Goal: Information Seeking & Learning: Learn about a topic

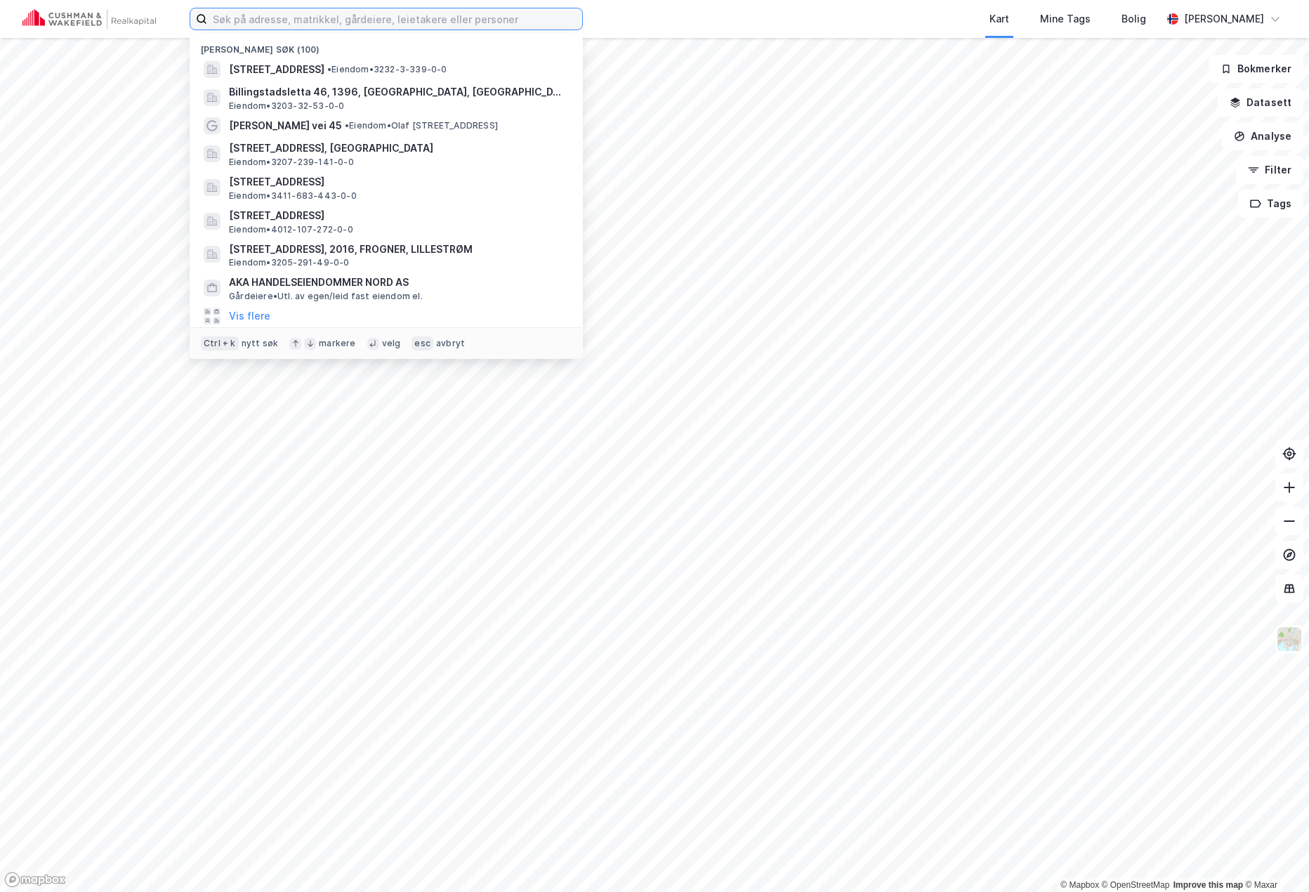
click at [320, 18] on input at bounding box center [394, 18] width 375 height 21
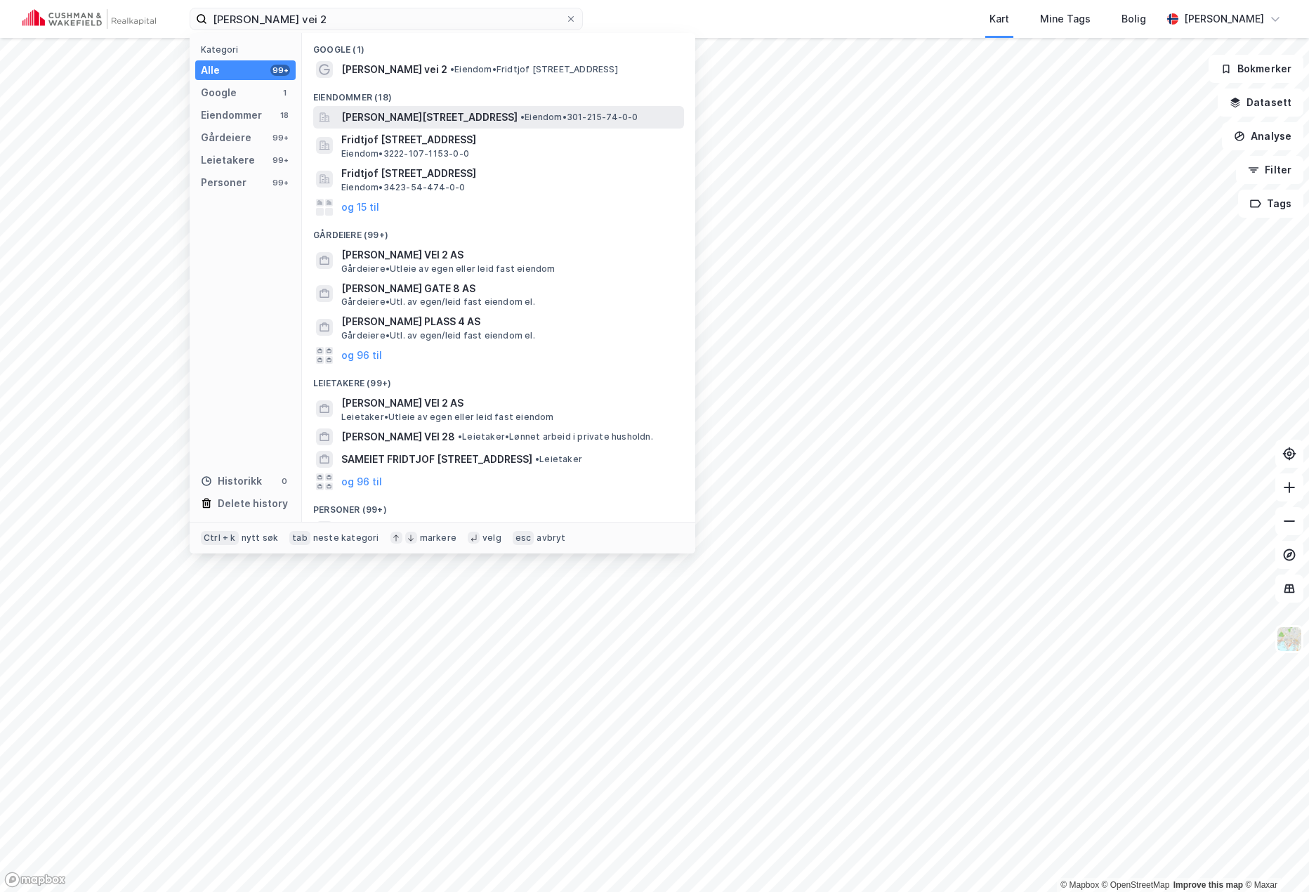
click at [470, 113] on span "[PERSON_NAME][STREET_ADDRESS]" at bounding box center [429, 117] width 176 height 17
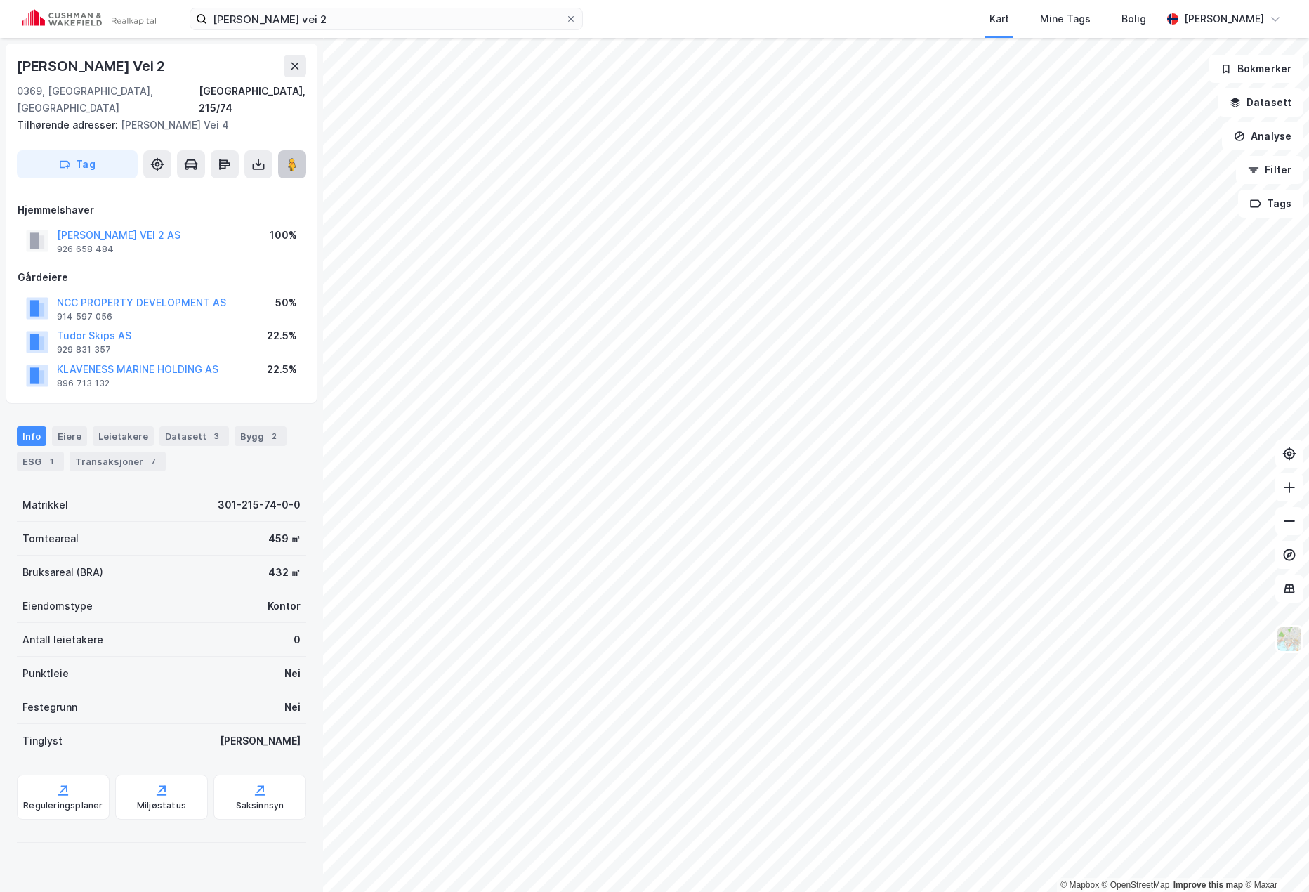
click at [285, 157] on icon at bounding box center [292, 164] width 14 height 14
click at [257, 164] on icon at bounding box center [259, 167] width 12 height 6
click at [212, 187] on div "Last ned grunnbok" at bounding box center [188, 192] width 81 height 11
drag, startPoint x: 378, startPoint y: 2, endPoint x: 314, endPoint y: 16, distance: 65.4
click at [314, 16] on div "fridtjof nansens vei 2 Kart Mine Tags Bolig Benjamin Vik" at bounding box center [654, 19] width 1309 height 38
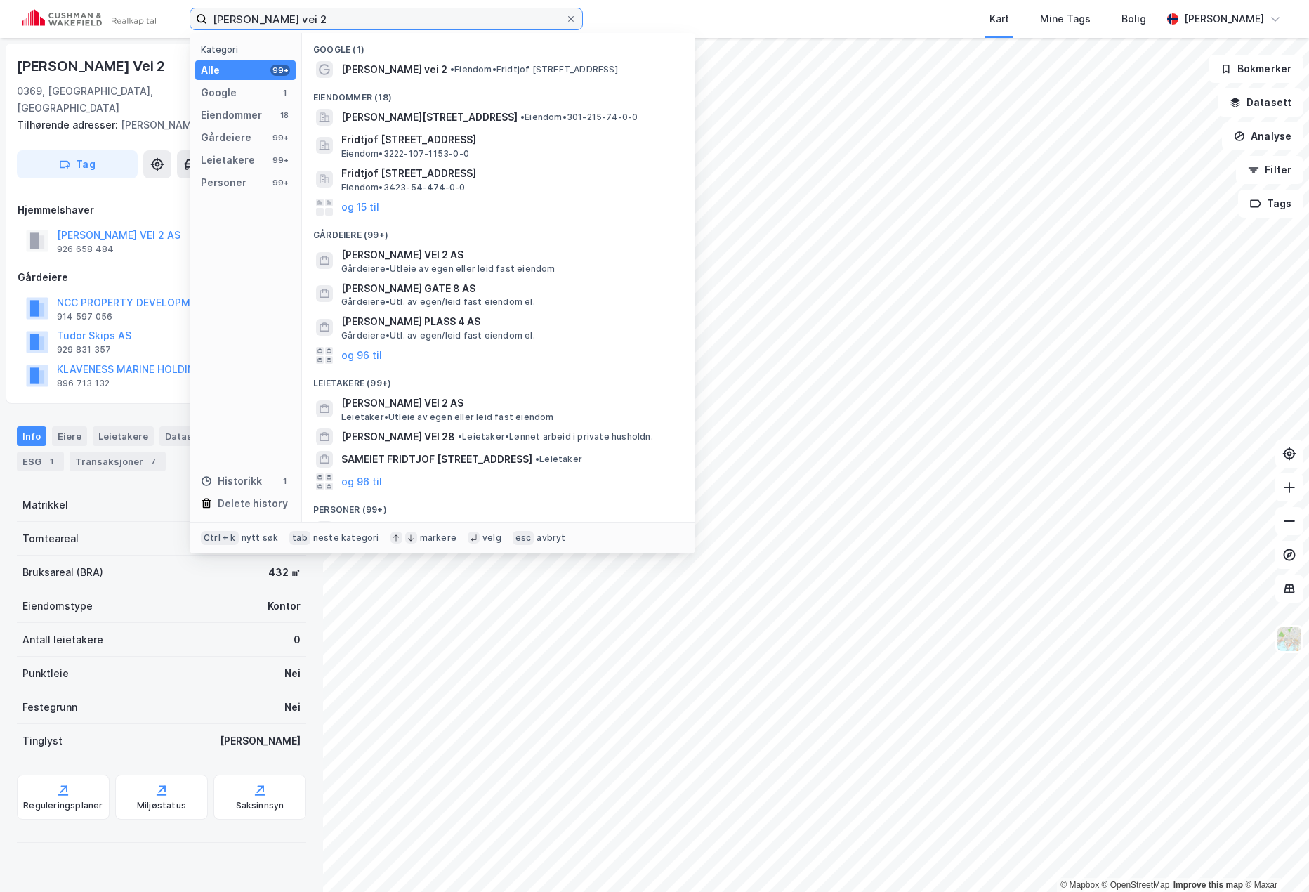
drag, startPoint x: 334, startPoint y: 25, endPoint x: -14, endPoint y: 24, distance: 348.3
click at [0, 24] on html "fridtjof nansens vei 2 Kategori Alle 99+ Google 1 Eiendommer 18 Gårdeiere 99+ L…" at bounding box center [654, 446] width 1309 height 892
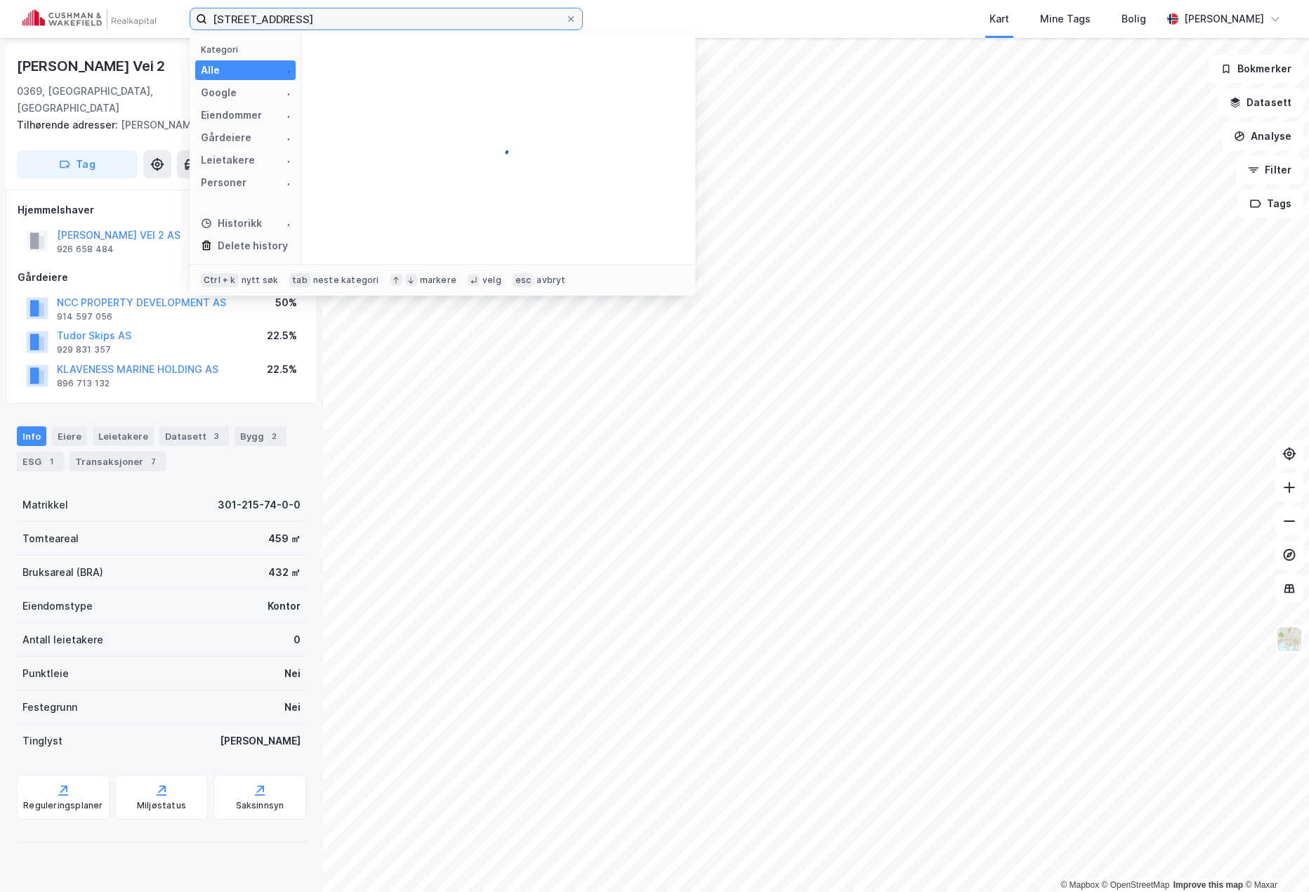
type input "østre aker vei 88"
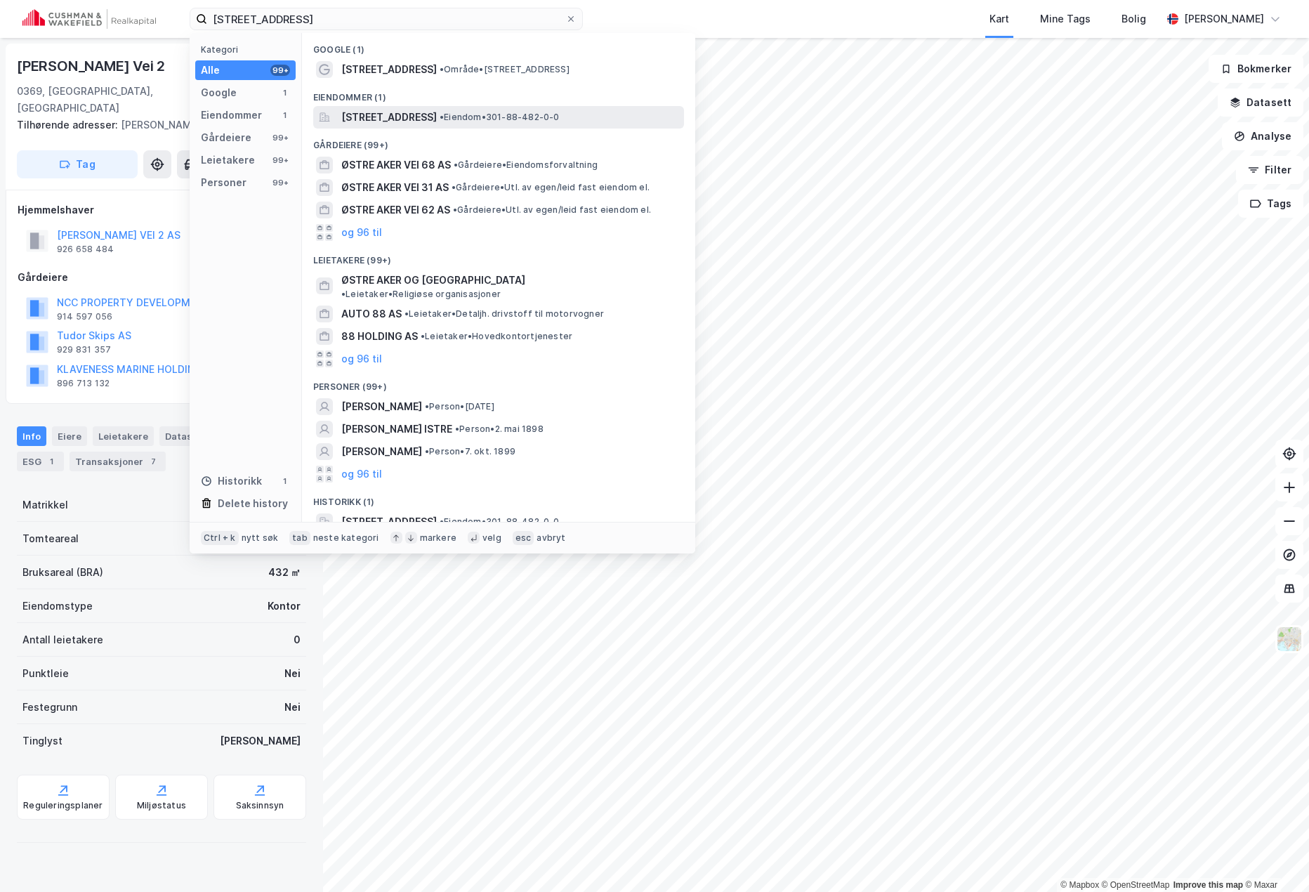
click at [402, 113] on span "[STREET_ADDRESS]" at bounding box center [388, 117] width 95 height 17
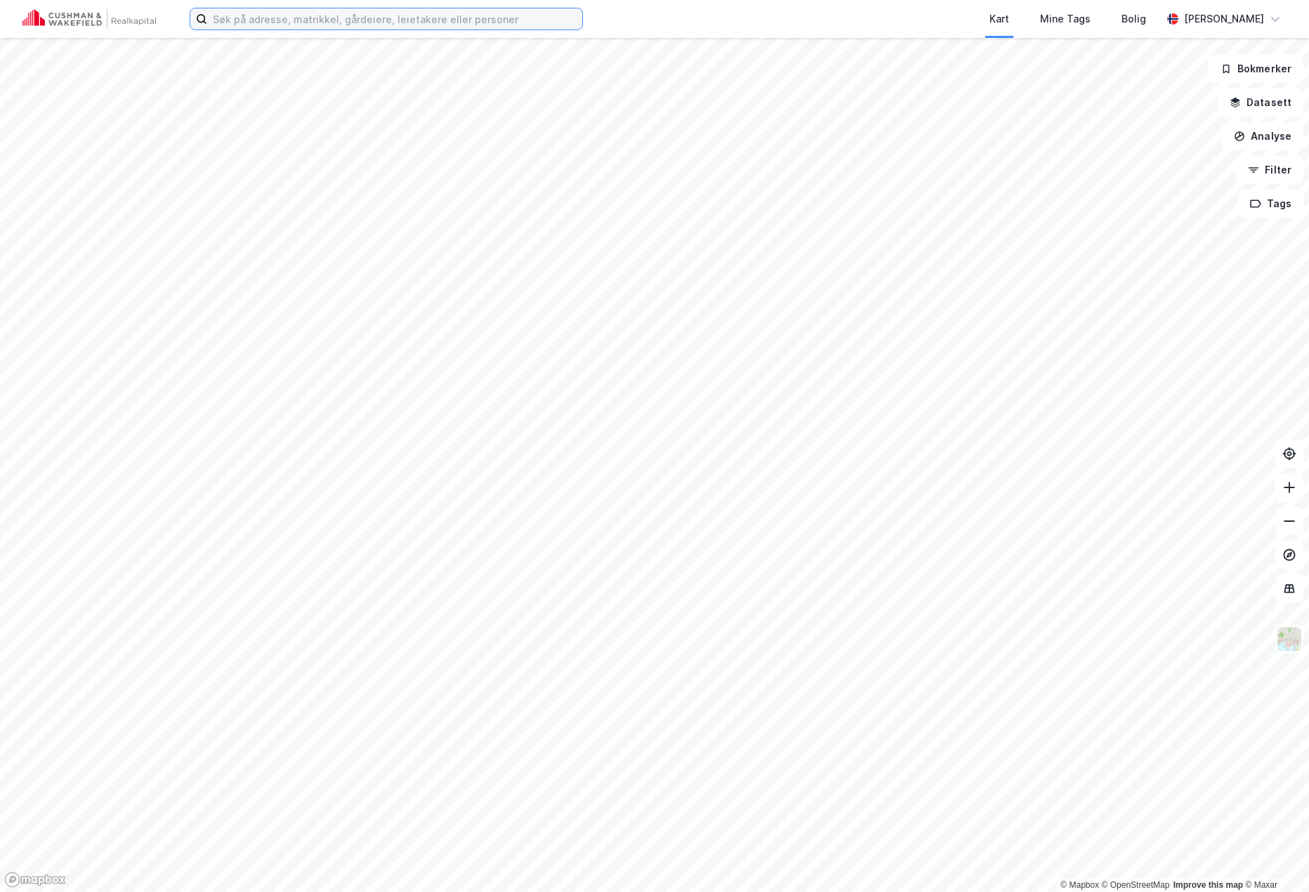
click at [391, 21] on input at bounding box center [394, 18] width 375 height 21
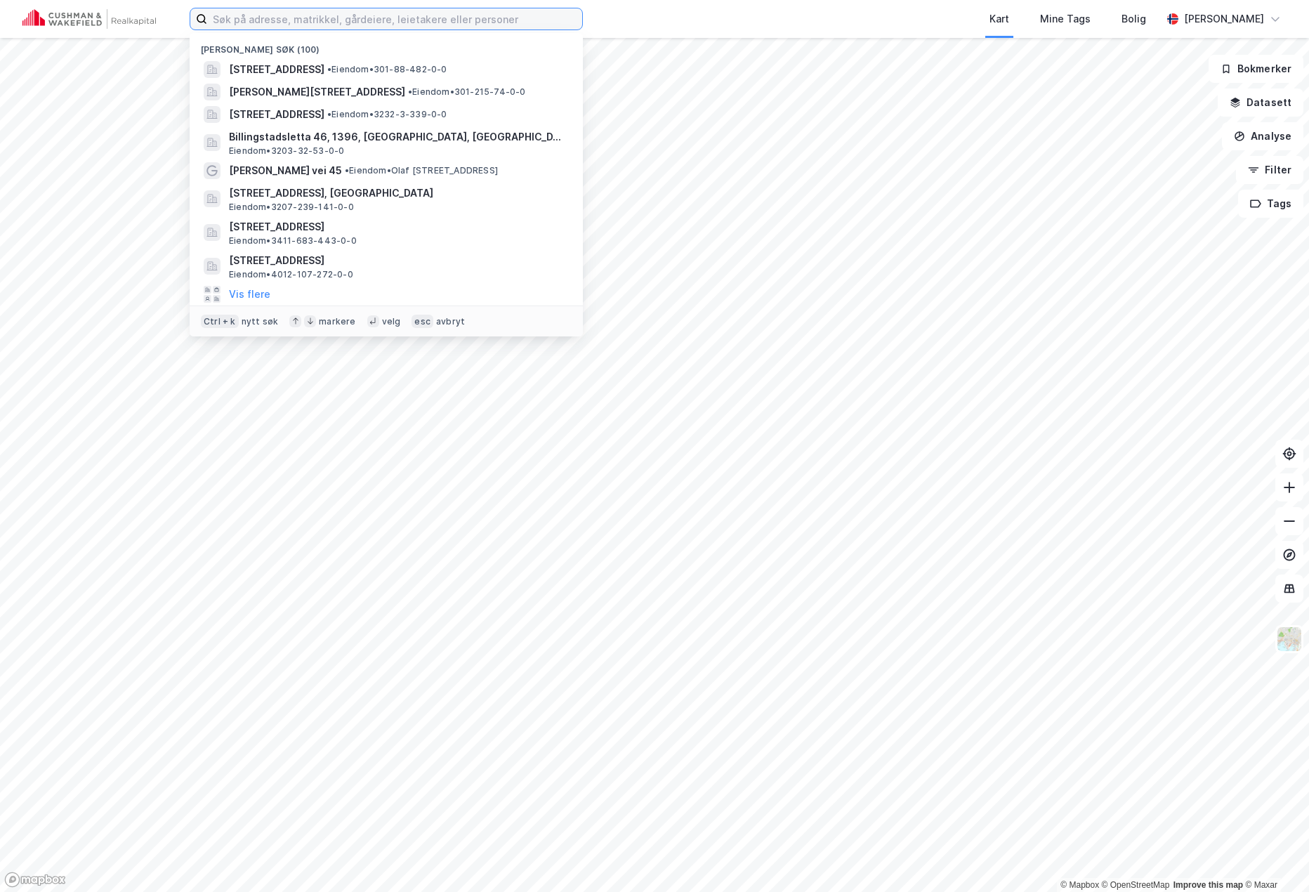
click at [380, 19] on input at bounding box center [394, 18] width 375 height 21
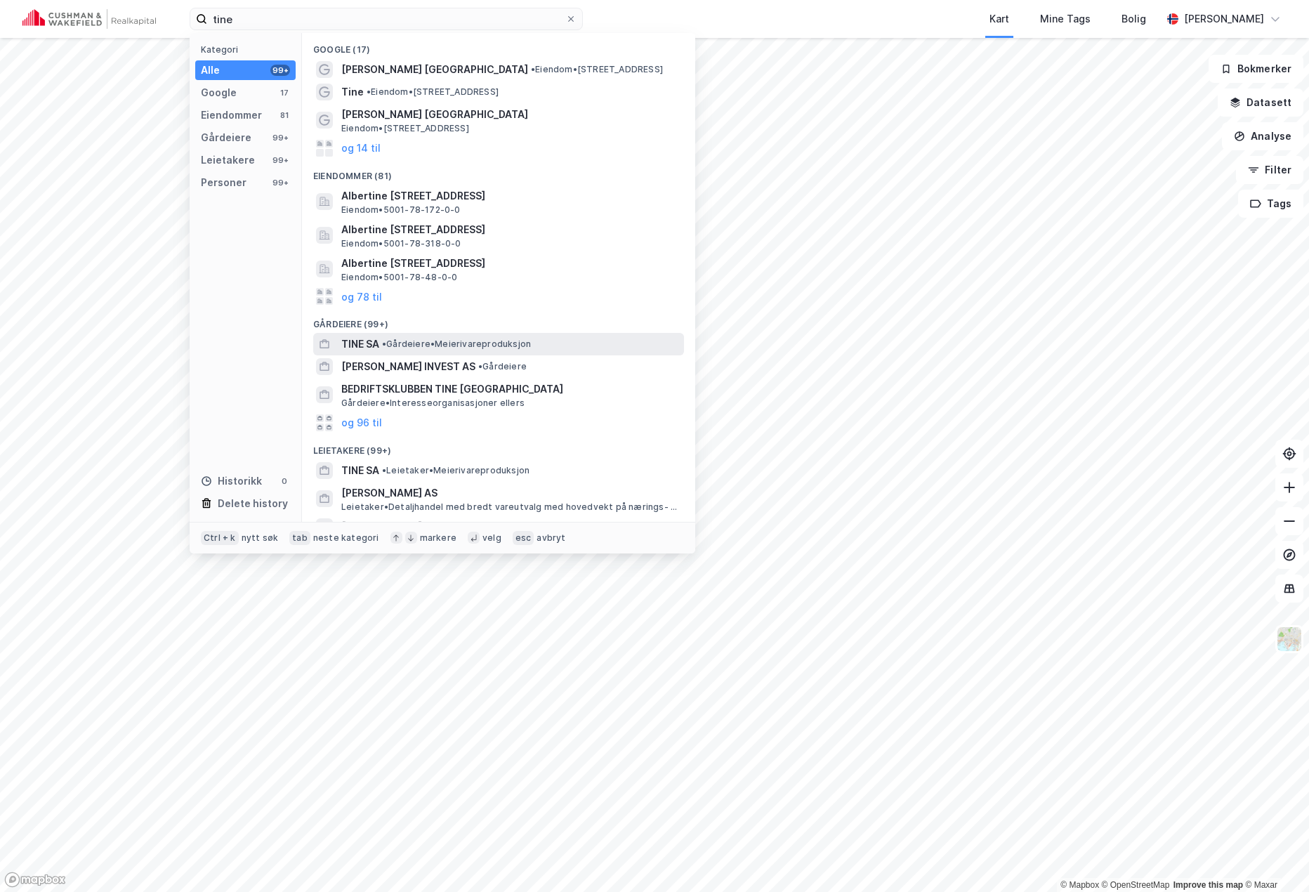
click at [414, 340] on span "• Gårdeiere • Meierivareproduksjon" at bounding box center [456, 343] width 149 height 11
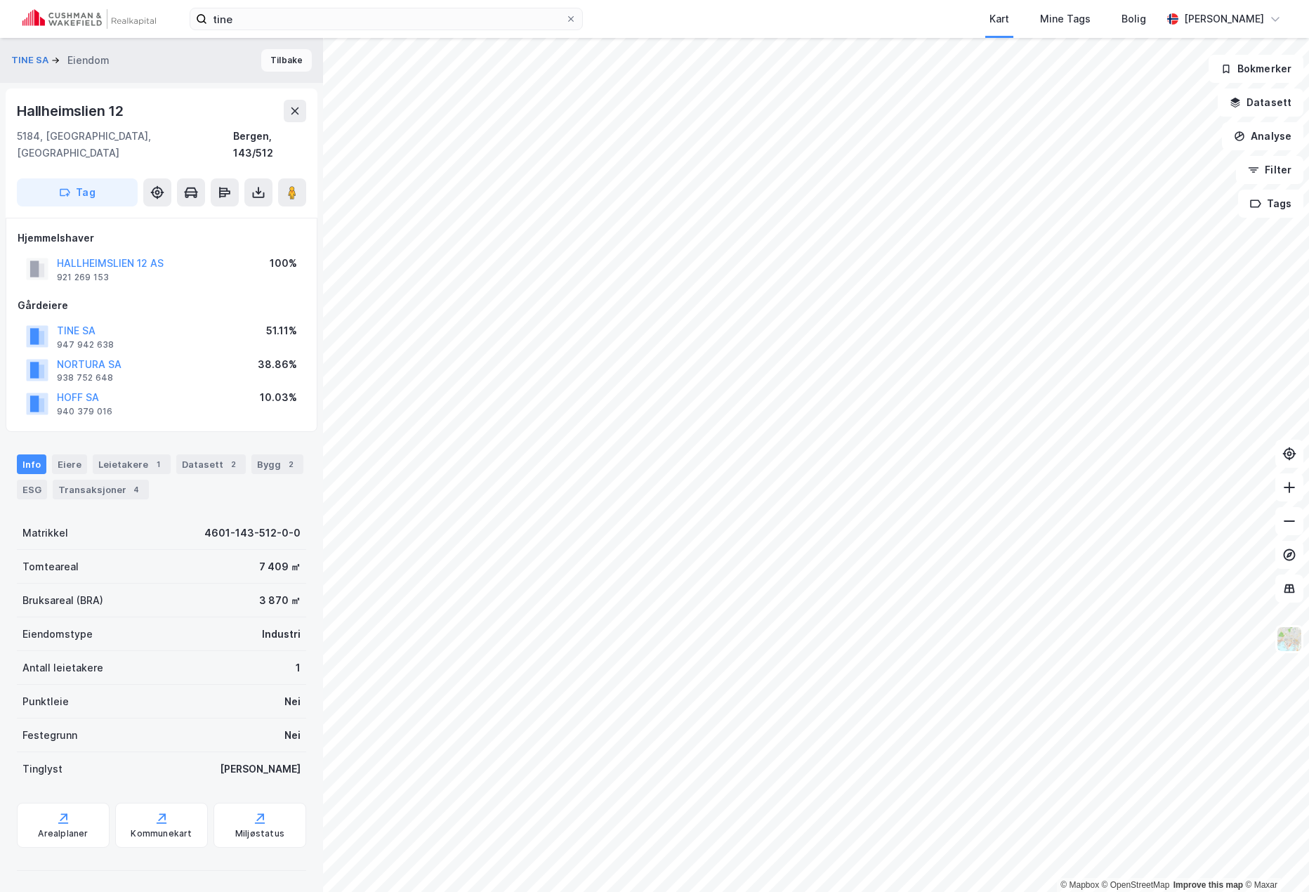
click at [284, 52] on button "Tilbake" at bounding box center [286, 60] width 51 height 22
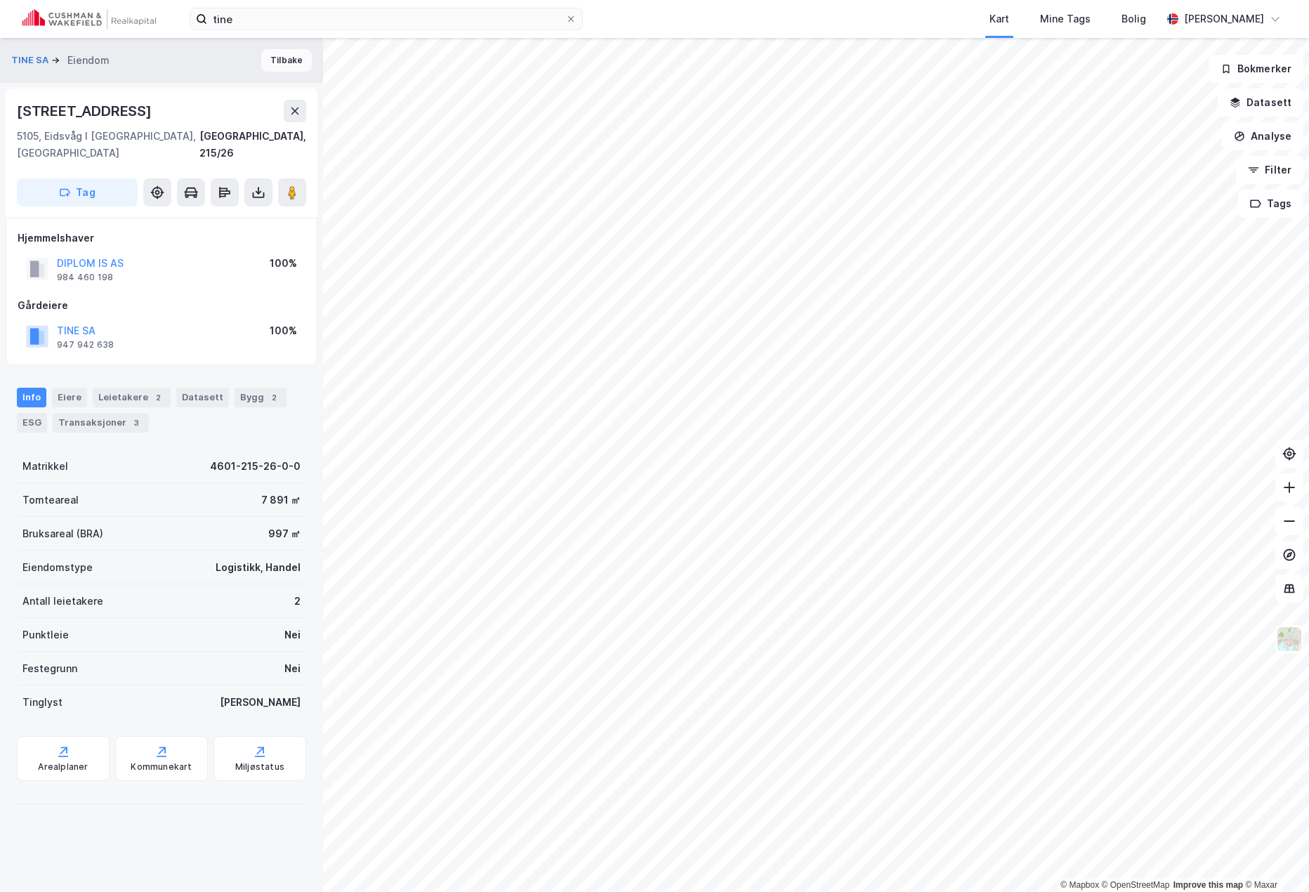
click at [275, 62] on button "Tilbake" at bounding box center [286, 60] width 51 height 22
click at [284, 178] on button at bounding box center [292, 192] width 28 height 28
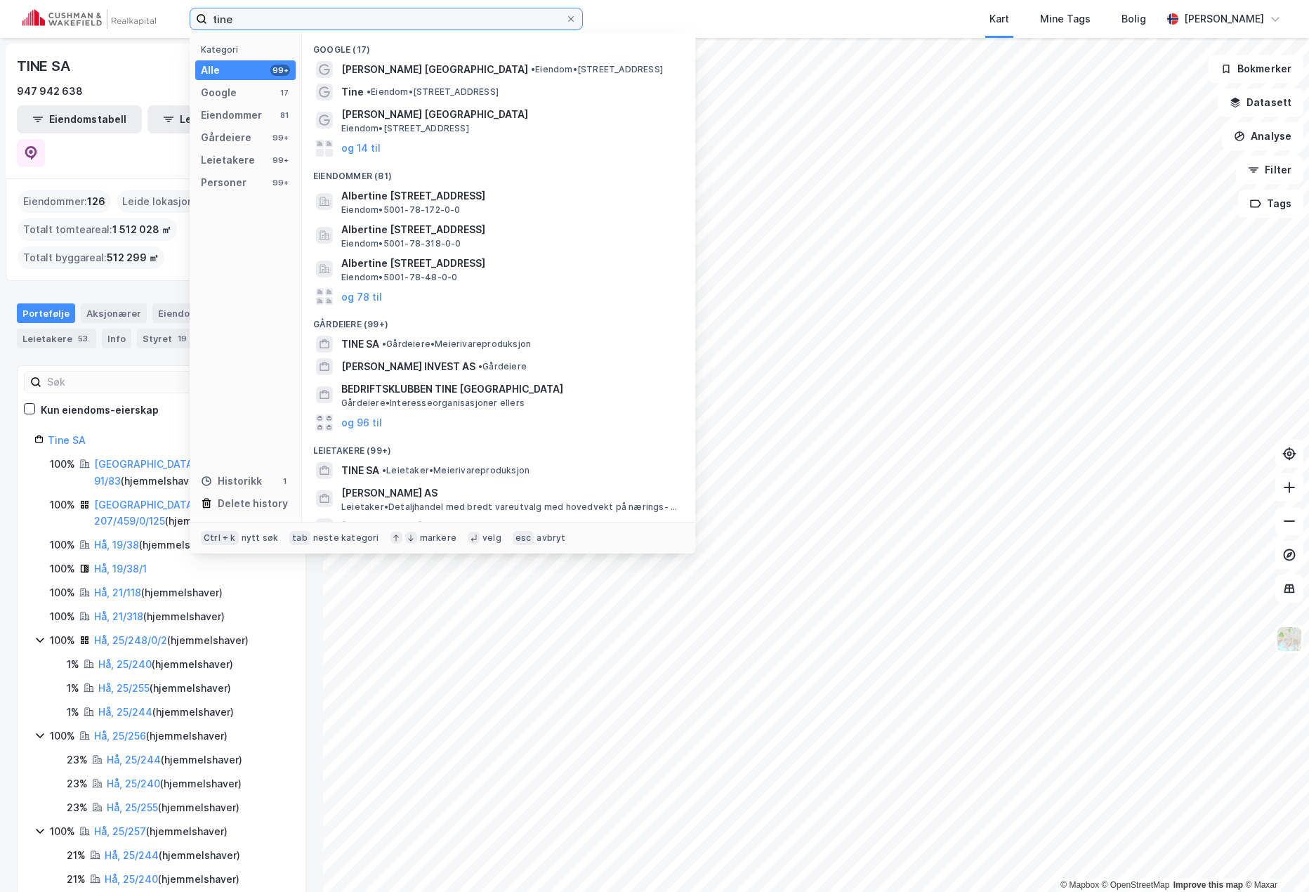
click at [270, 20] on input "tine" at bounding box center [386, 18] width 358 height 21
type input "t"
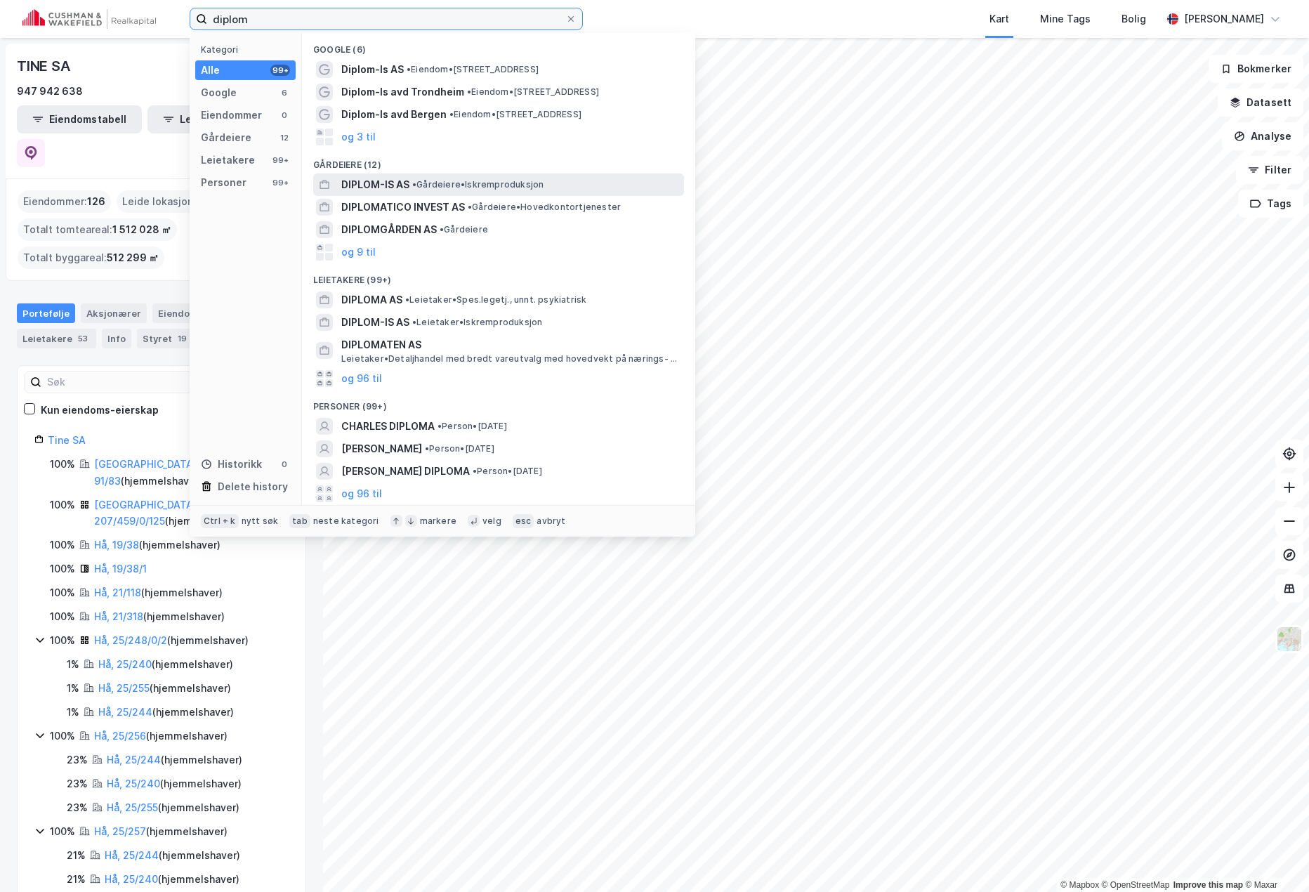
type input "diplom"
click at [402, 182] on span "DIPLOM-IS AS" at bounding box center [375, 184] width 68 height 17
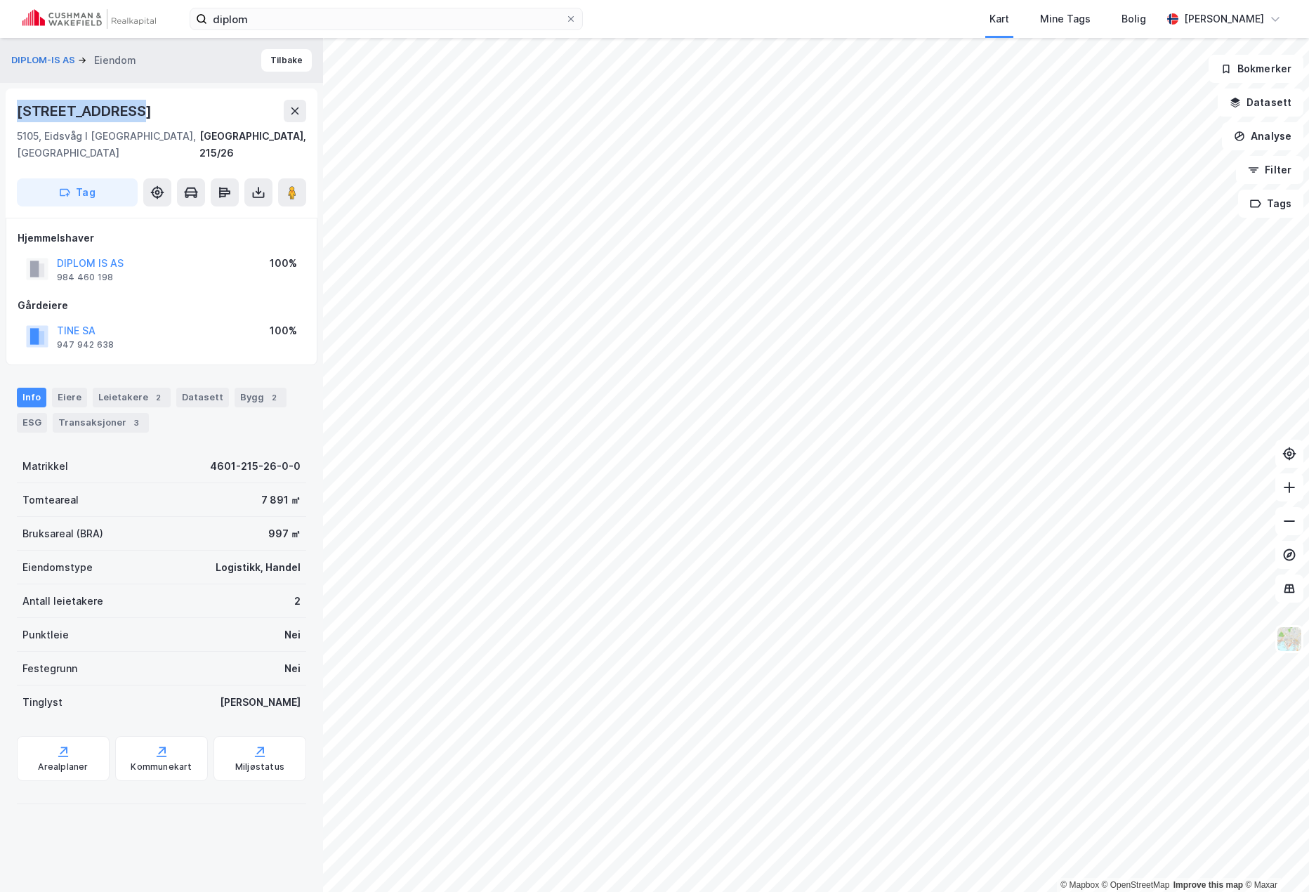
drag, startPoint x: 123, startPoint y: 114, endPoint x: 16, endPoint y: 110, distance: 106.8
click at [16, 110] on div "[STREET_ADDRESS]" at bounding box center [162, 152] width 312 height 129
copy div "[STREET_ADDRESS]"
click at [235, 388] on div "Bygg 2" at bounding box center [261, 398] width 52 height 20
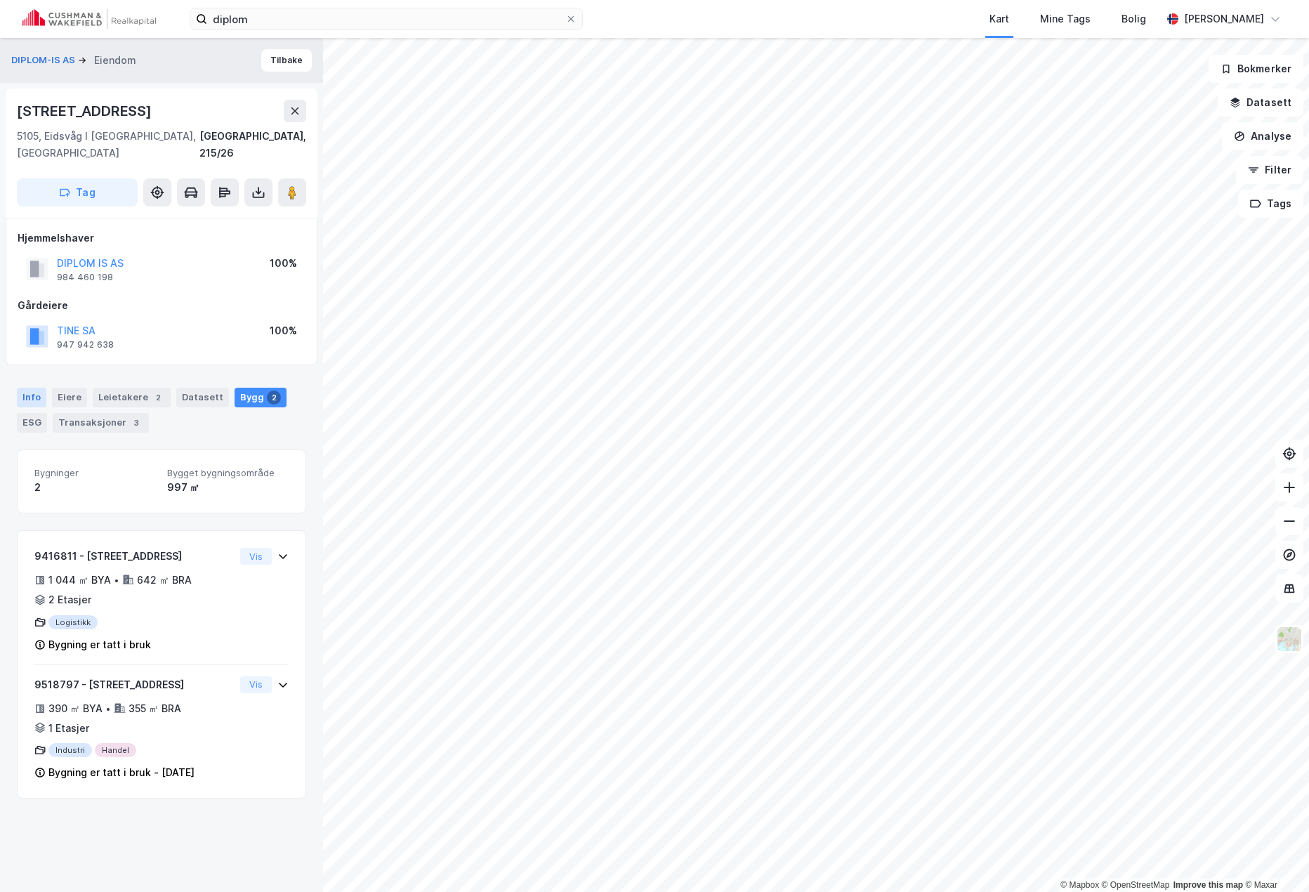
click at [42, 388] on div "Info" at bounding box center [31, 398] width 29 height 20
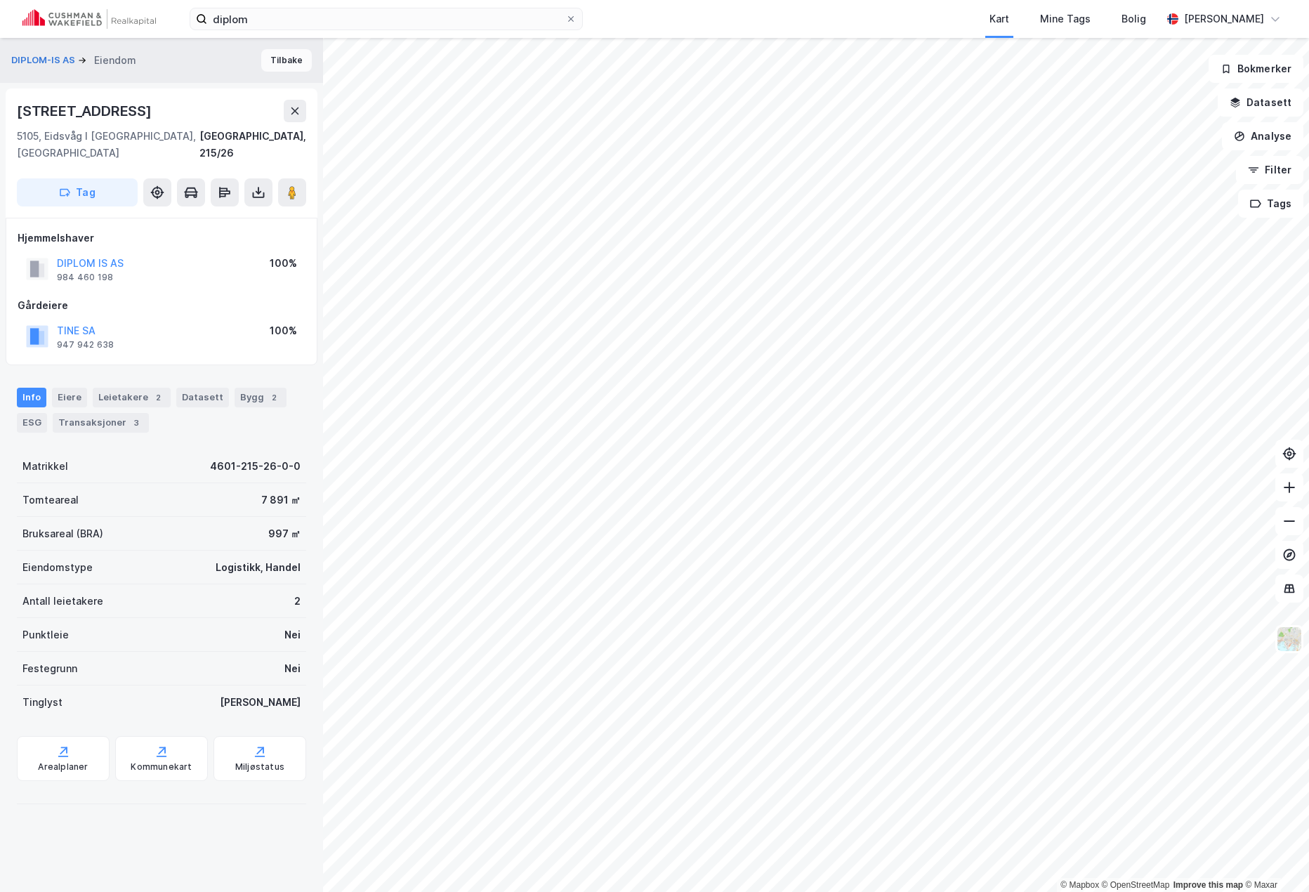
click at [281, 62] on button "Tilbake" at bounding box center [286, 60] width 51 height 22
click at [297, 185] on icon at bounding box center [292, 192] width 14 height 14
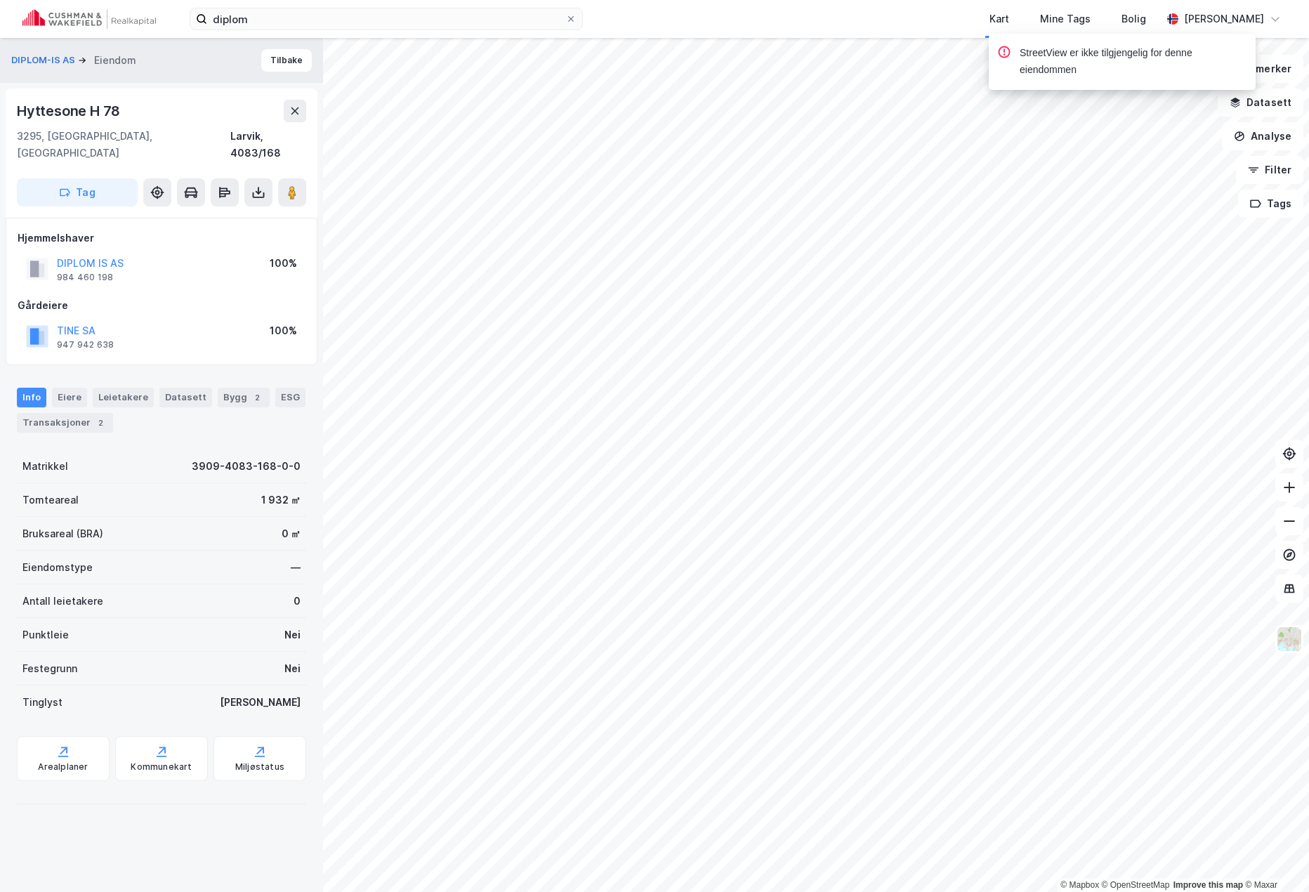
click at [126, 113] on div "Hyttesone H 78" at bounding box center [161, 111] width 289 height 22
click at [277, 62] on button "Tilbake" at bounding box center [286, 60] width 51 height 22
